Goal: Task Accomplishment & Management: Manage account settings

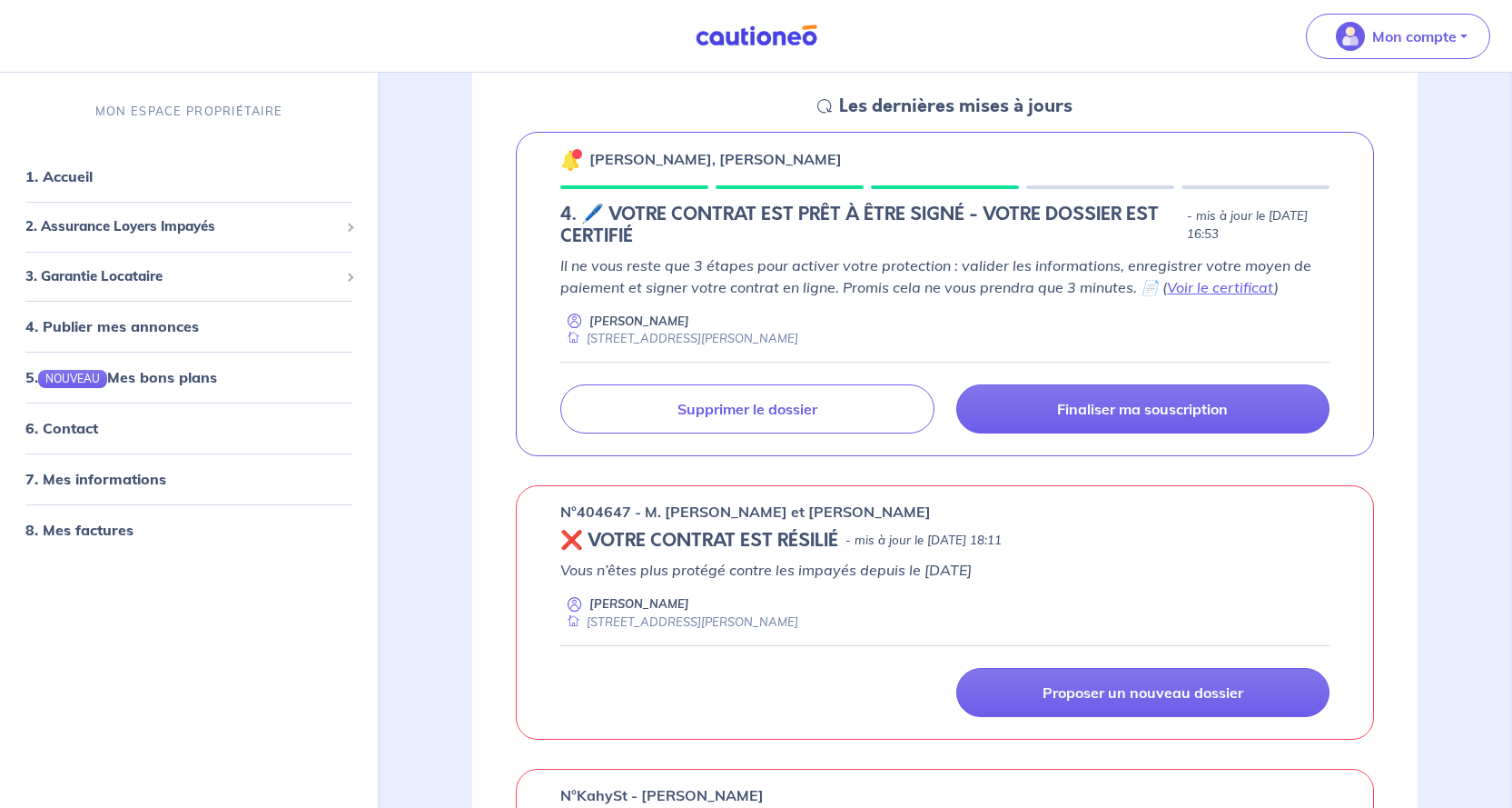
scroll to position [273, 0]
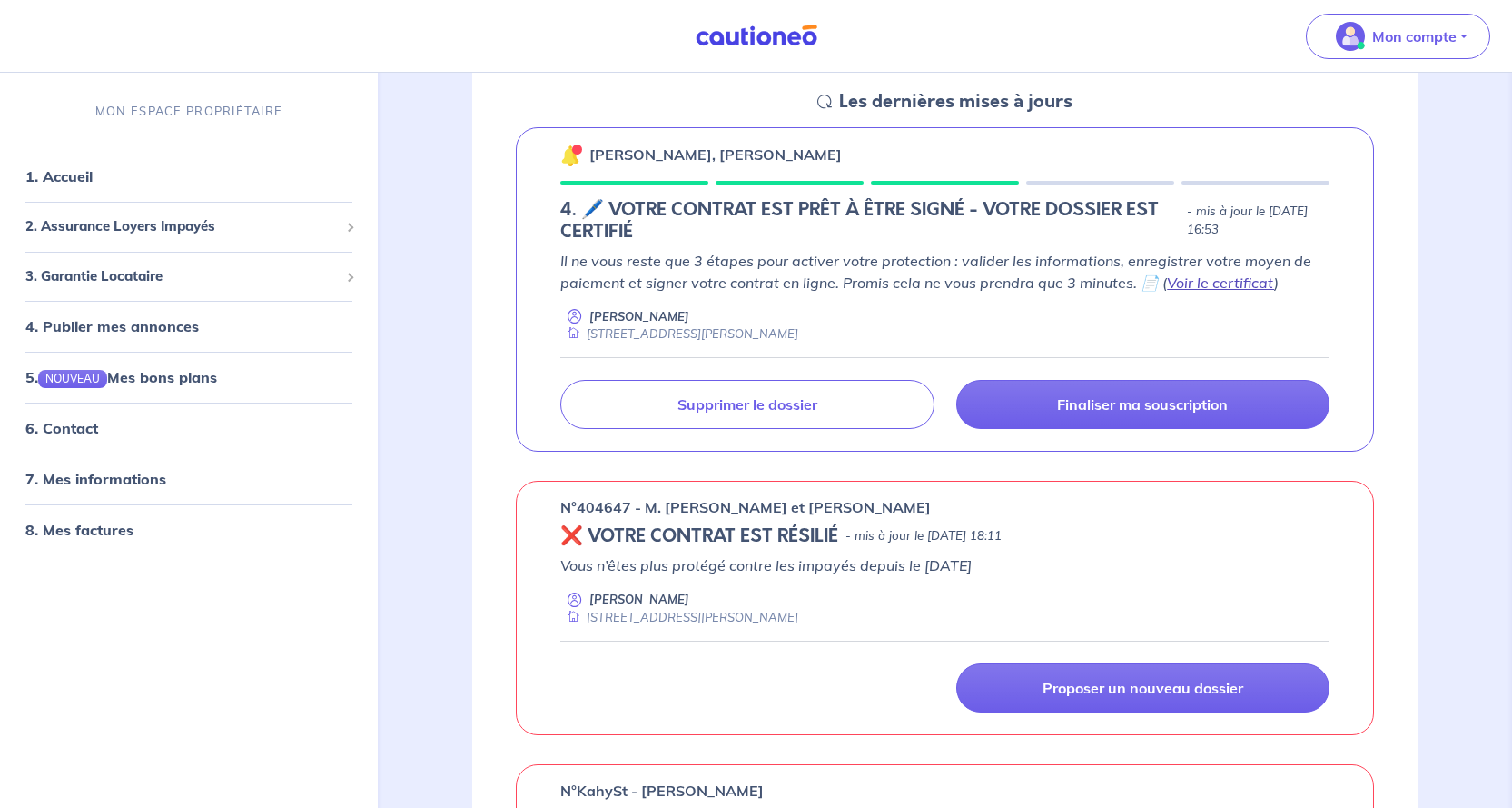
click at [1200, 282] on link "Voir le certificat" at bounding box center [1220, 282] width 107 height 18
click at [1126, 405] on p "Finaliser ma souscription" at bounding box center [1142, 404] width 171 height 18
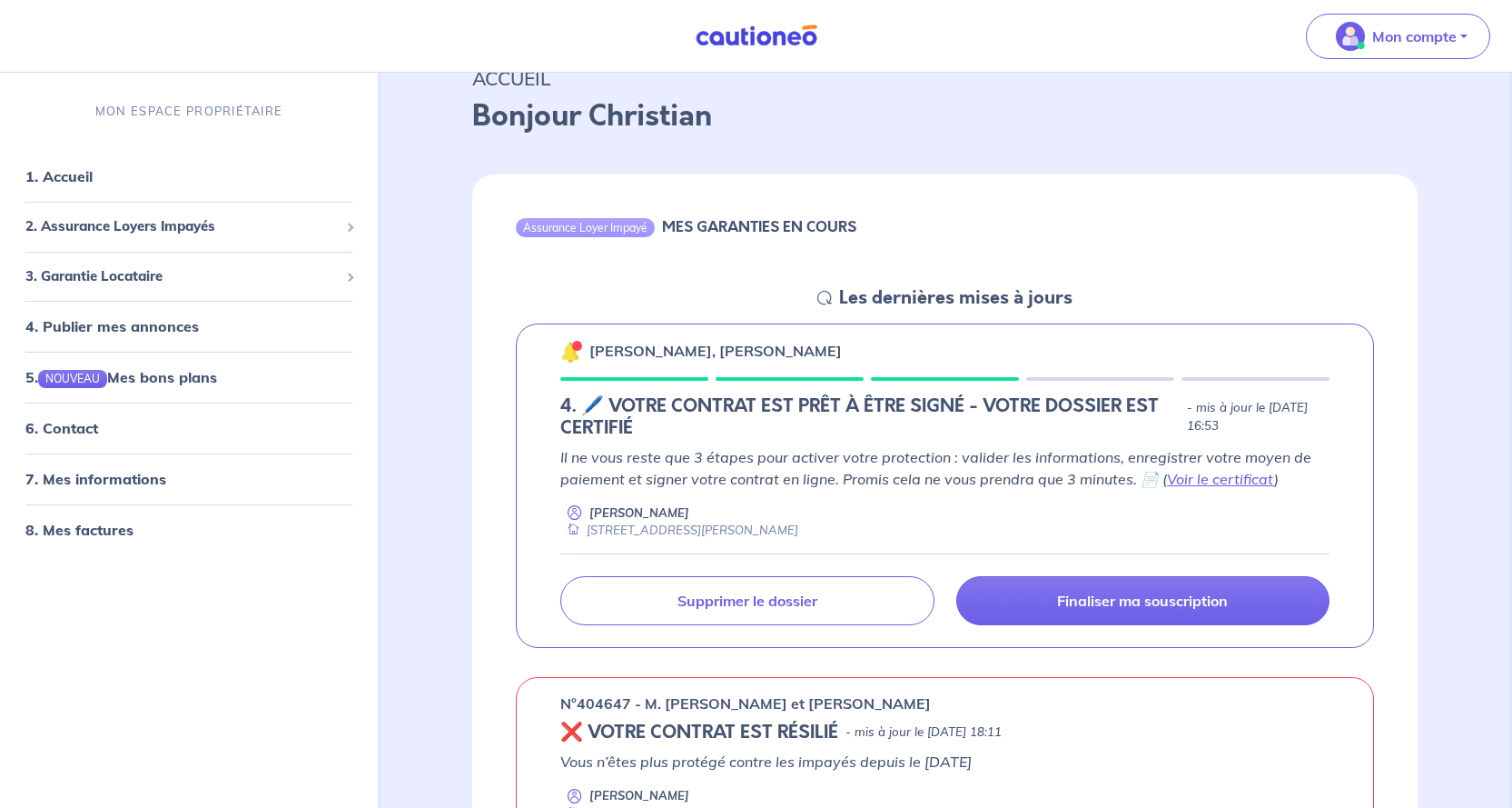
scroll to position [182, 0]
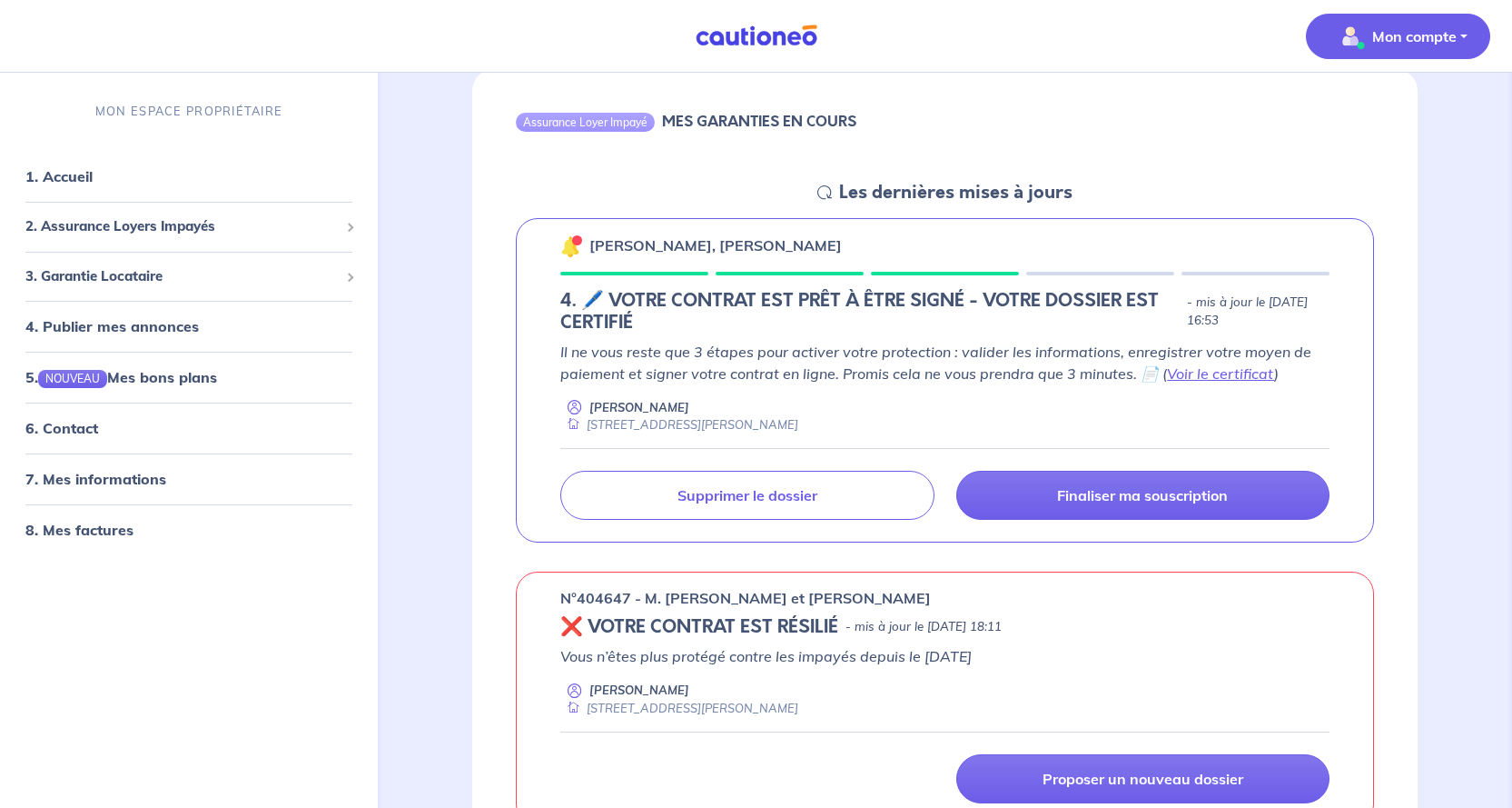
click at [1464, 33] on button "Mon compte" at bounding box center [1399, 36] width 185 height 46
click at [1368, 154] on link "Me déconnecter" at bounding box center [1380, 156] width 146 height 30
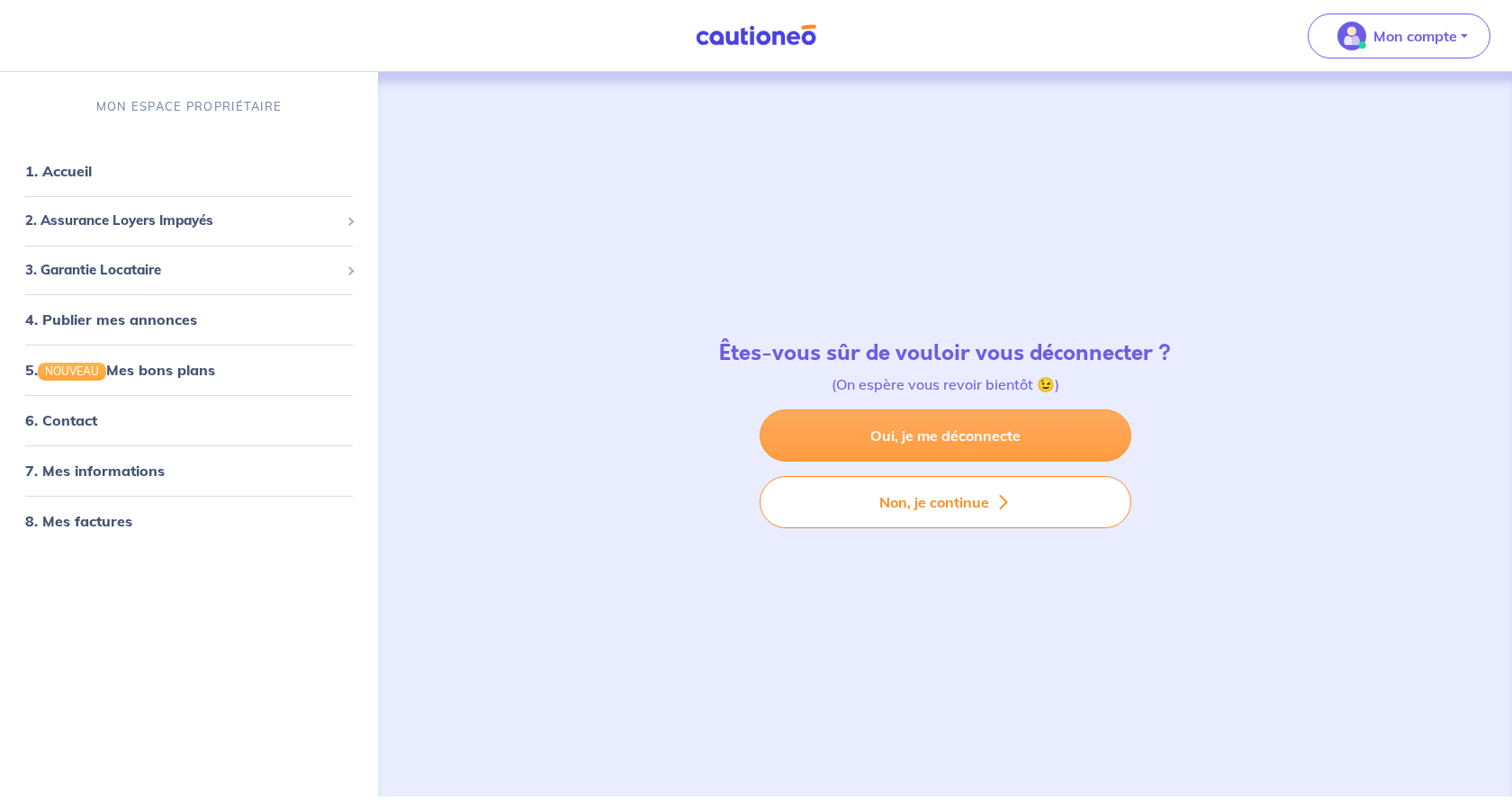
click at [927, 435] on link "Oui, je me déconnecte" at bounding box center [946, 435] width 372 height 52
